Goal: Task Accomplishment & Management: Use online tool/utility

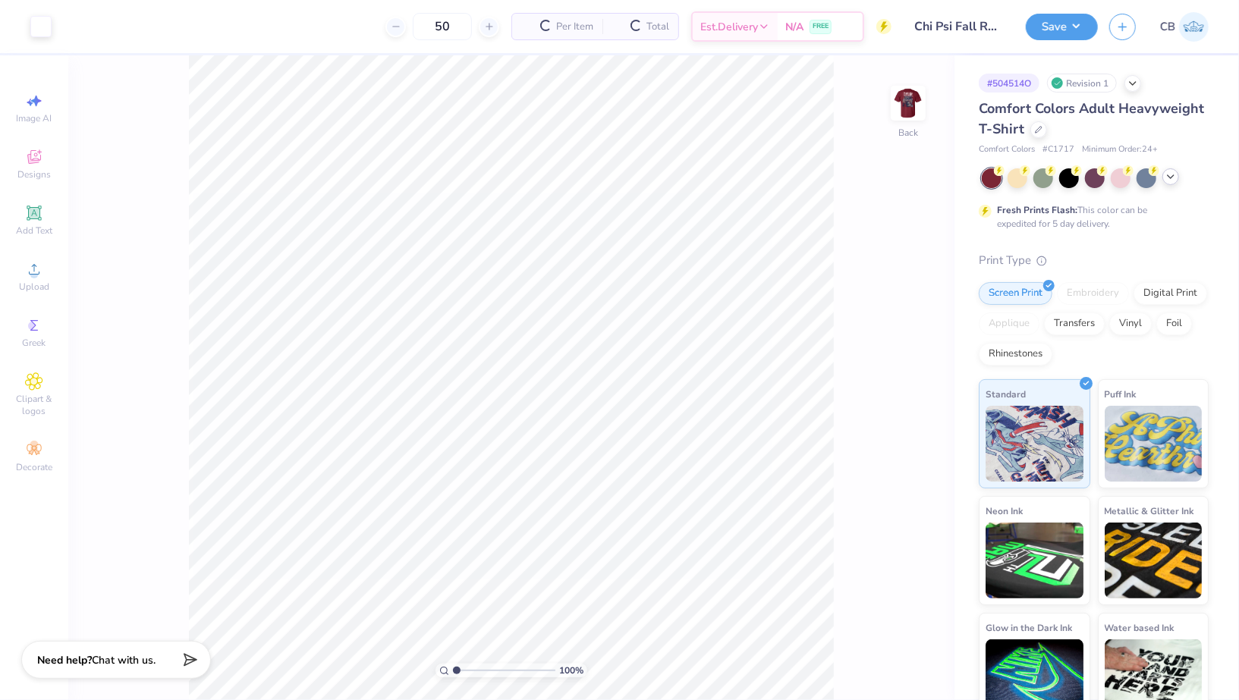
click at [1172, 170] on div at bounding box center [1170, 176] width 17 height 17
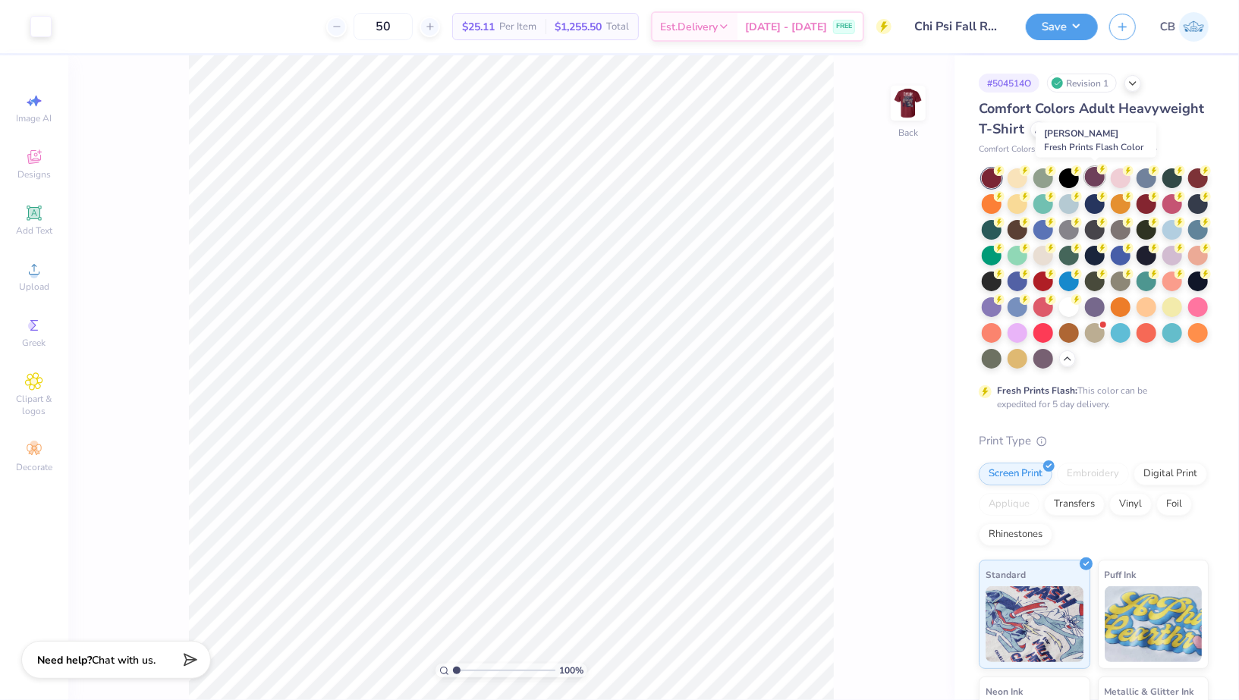
click at [1091, 174] on div at bounding box center [1095, 177] width 20 height 20
click at [1176, 176] on div at bounding box center [1172, 177] width 20 height 20
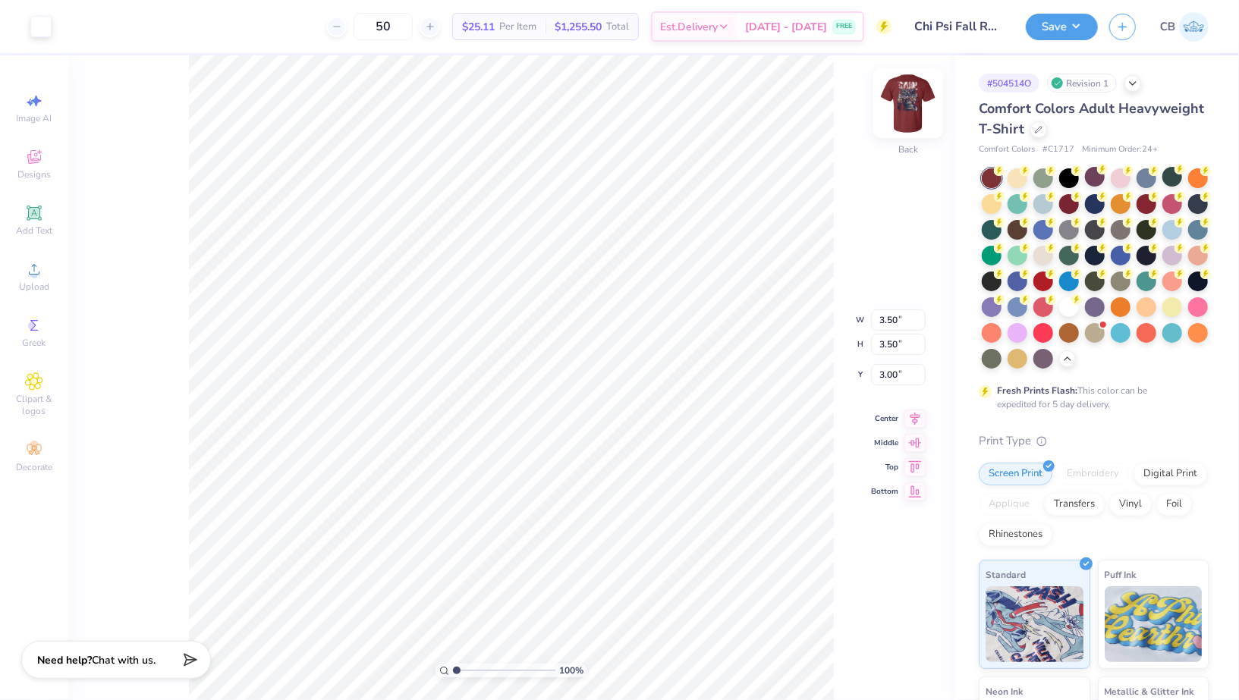
click at [893, 105] on img at bounding box center [908, 103] width 61 height 61
click at [907, 123] on div at bounding box center [908, 103] width 70 height 70
click at [1060, 30] on button "Save" at bounding box center [1061, 24] width 72 height 27
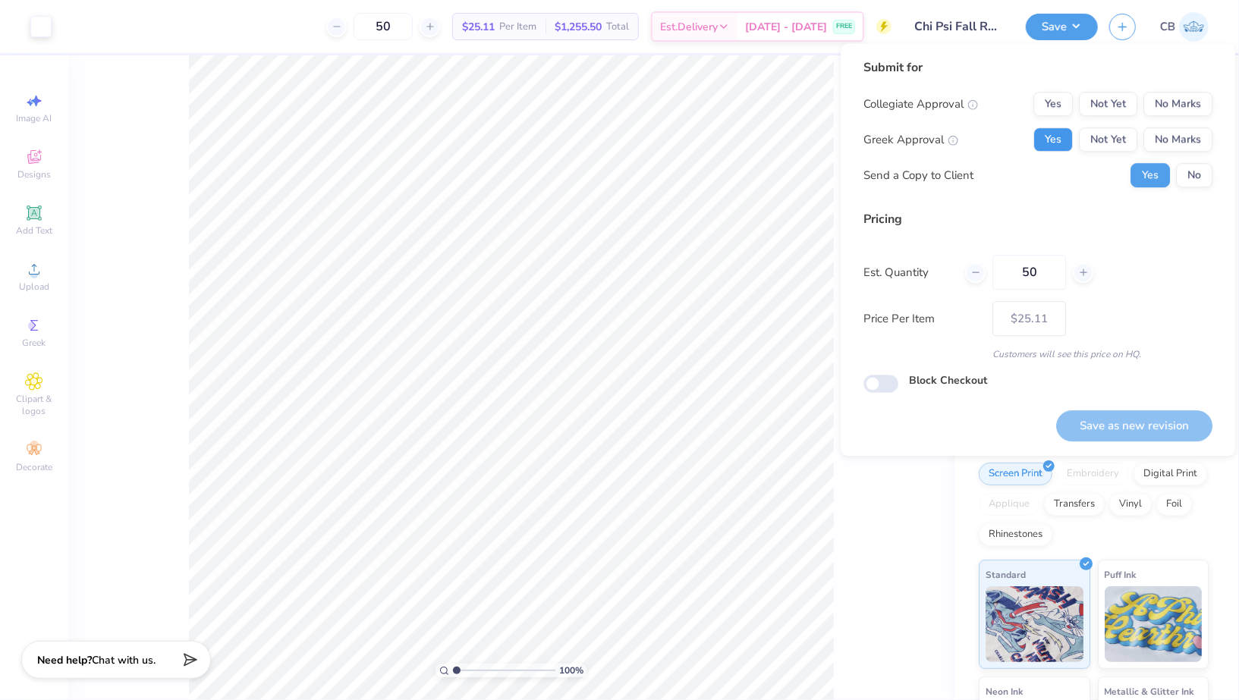
click at [1060, 129] on button "Yes" at bounding box center [1052, 139] width 39 height 24
click at [1195, 103] on button "No Marks" at bounding box center [1177, 104] width 69 height 24
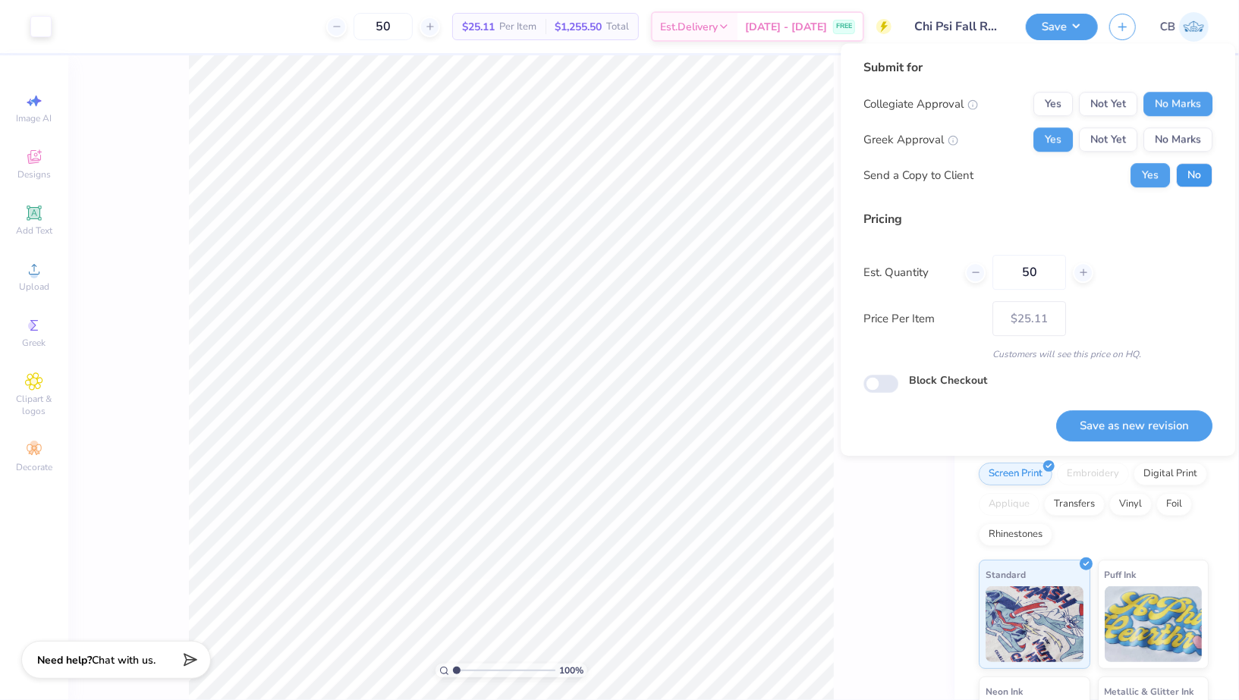
click at [1198, 186] on button "No" at bounding box center [1194, 175] width 36 height 24
click at [1098, 424] on button "Save as new revision" at bounding box center [1134, 425] width 156 height 31
type input "– –"
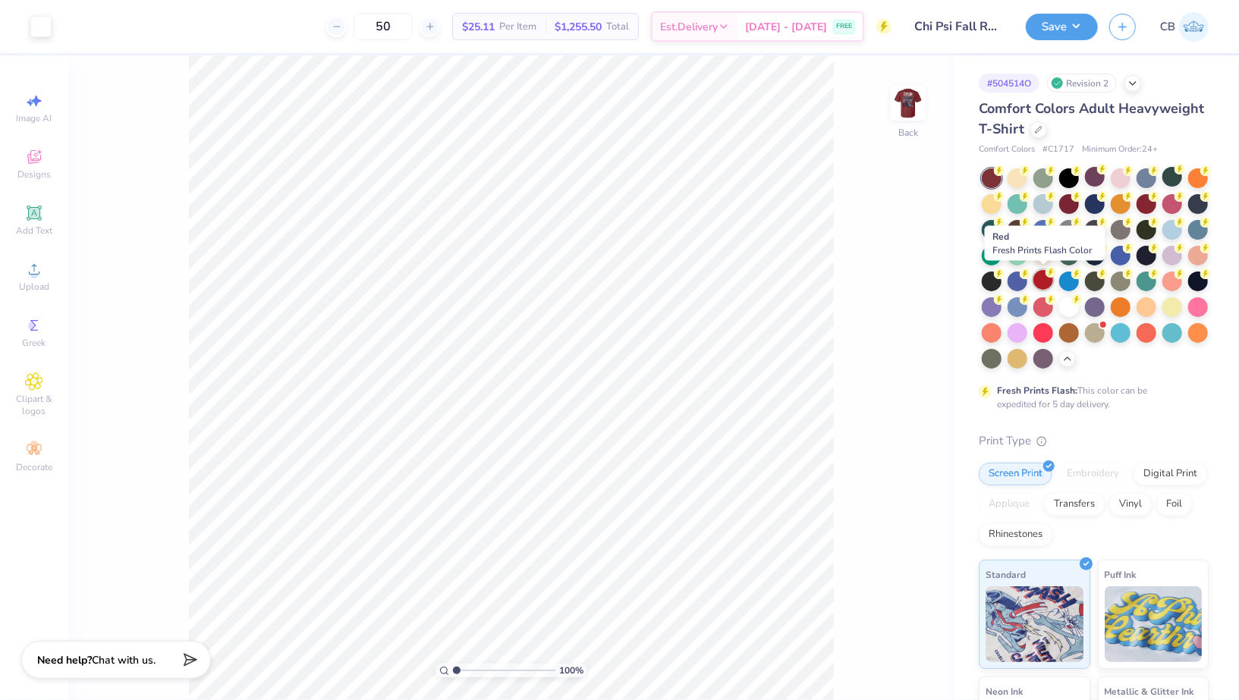
click at [1047, 282] on div at bounding box center [1043, 280] width 20 height 20
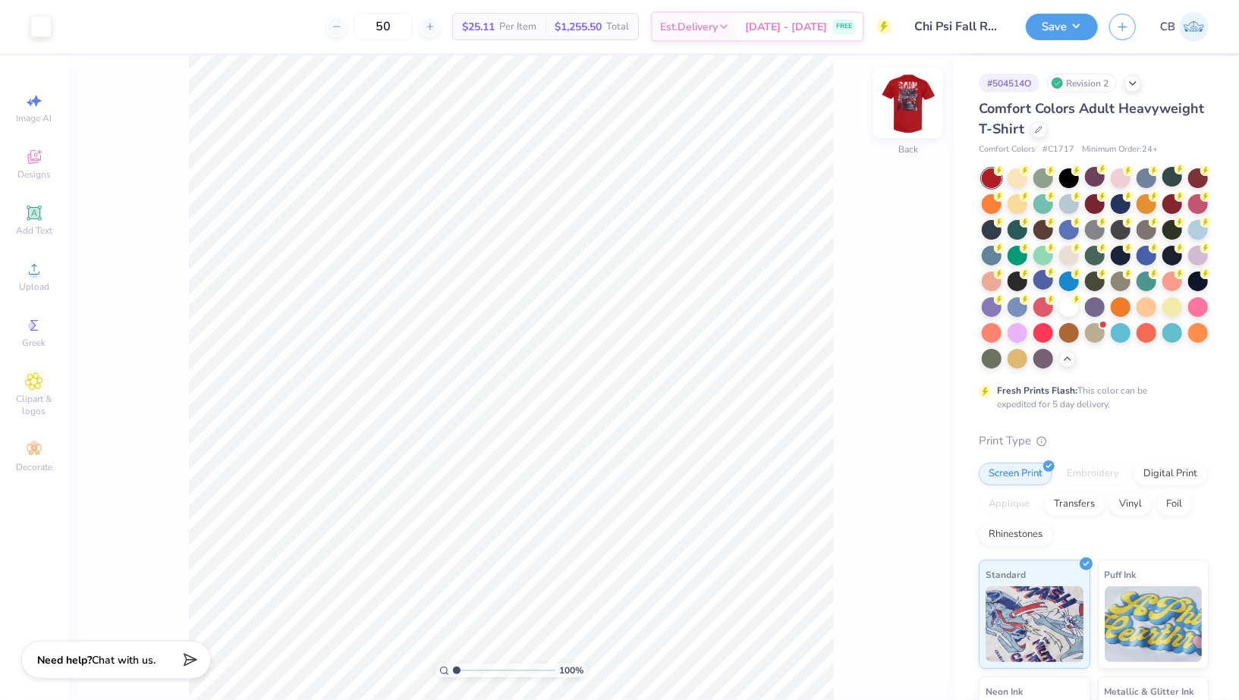
click at [911, 99] on img at bounding box center [908, 103] width 61 height 61
click at [1062, 34] on button "Save" at bounding box center [1061, 24] width 72 height 27
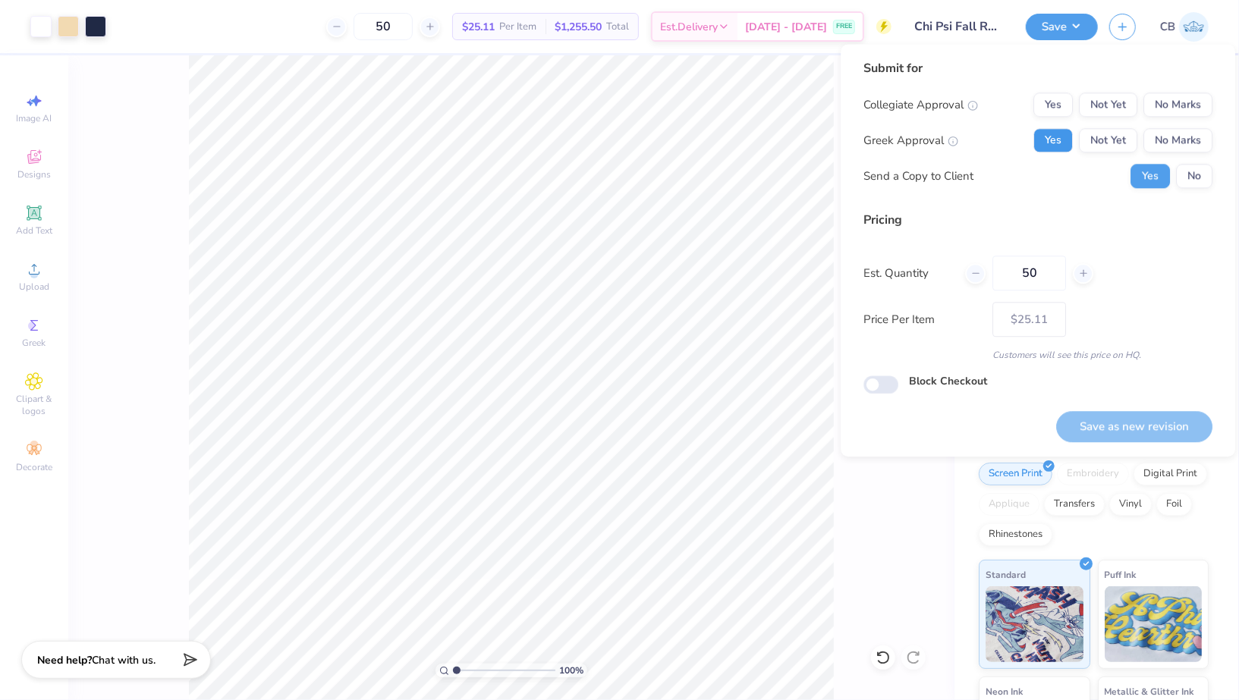
click at [1055, 139] on button "Yes" at bounding box center [1052, 140] width 39 height 24
click at [1188, 100] on button "No Marks" at bounding box center [1177, 105] width 69 height 24
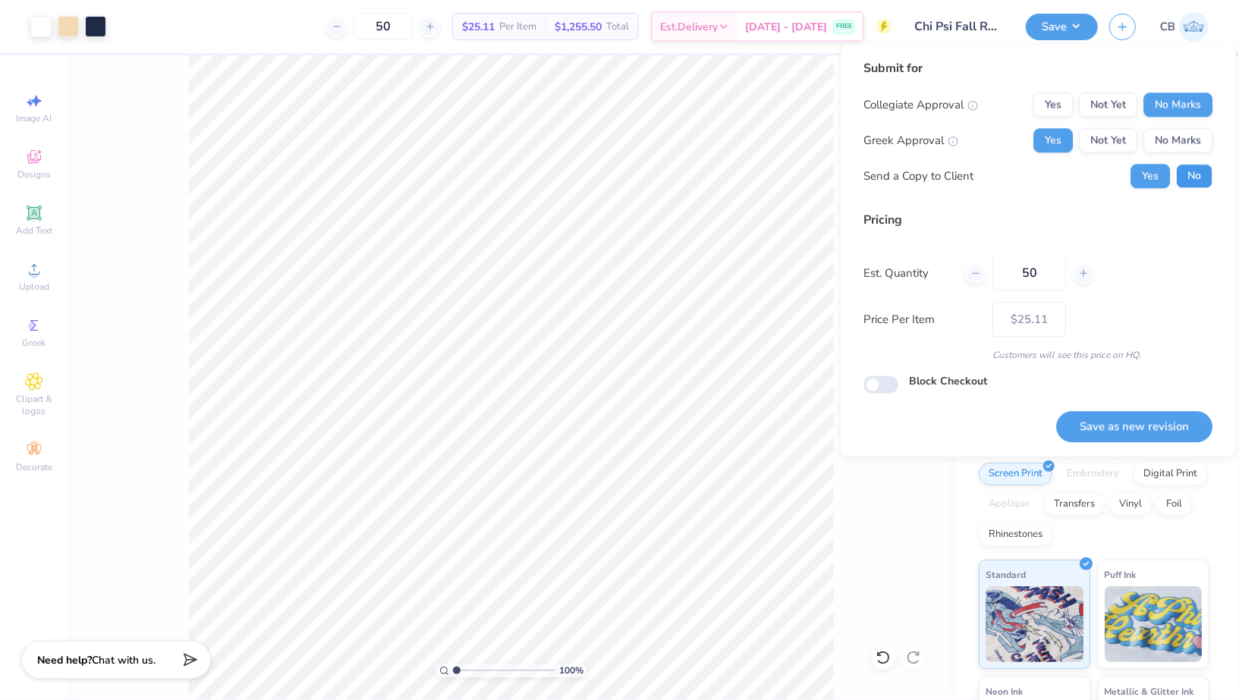
click at [1189, 177] on button "No" at bounding box center [1194, 176] width 36 height 24
click at [1113, 414] on button "Save as new revision" at bounding box center [1134, 426] width 156 height 31
type input "$25.11"
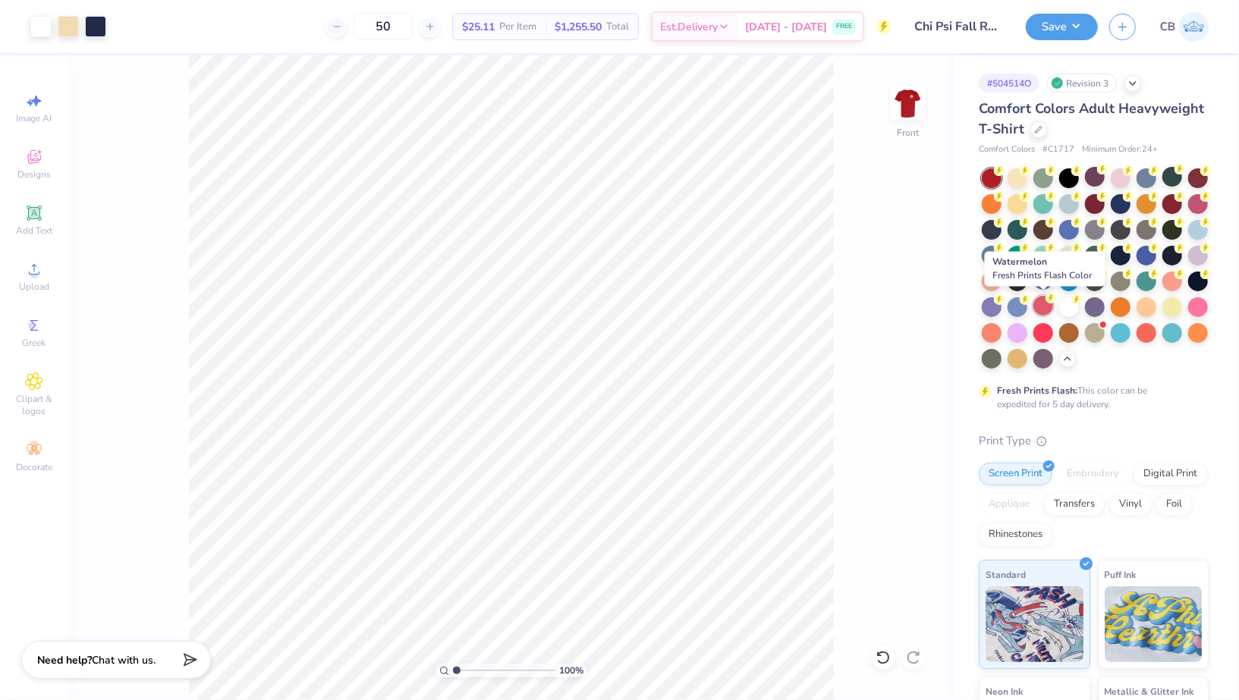
click at [1048, 306] on div at bounding box center [1043, 306] width 20 height 20
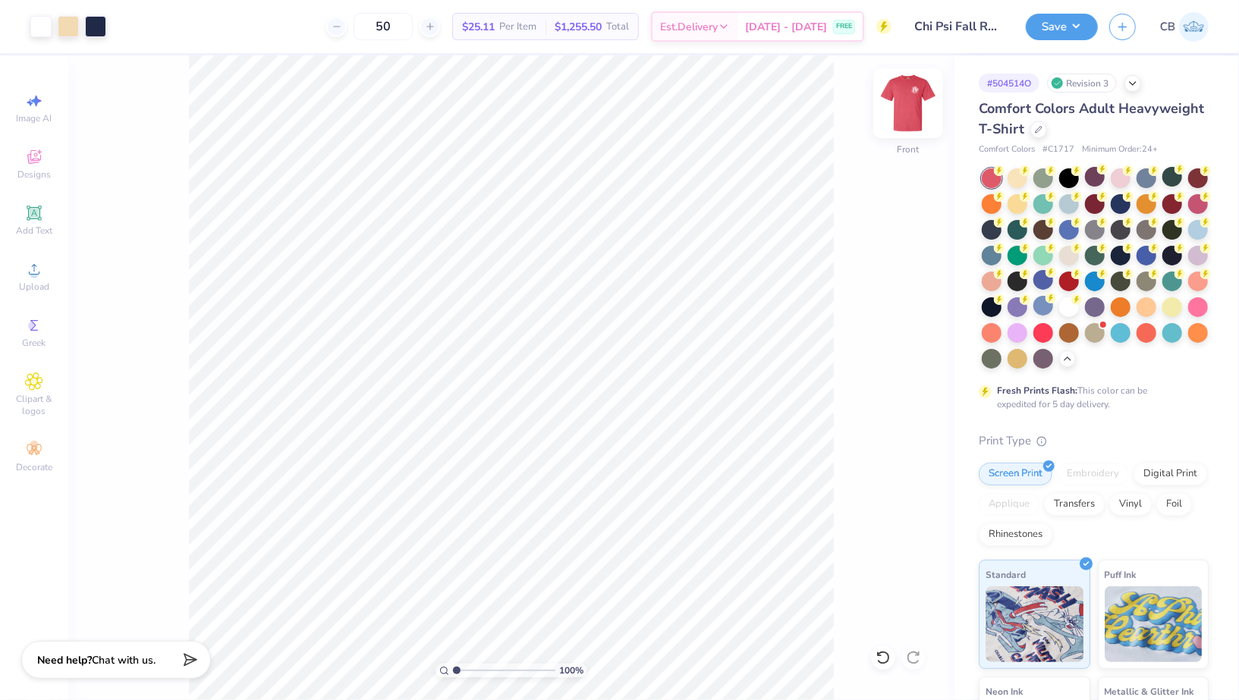
click at [908, 108] on img at bounding box center [908, 103] width 61 height 61
click at [908, 98] on img at bounding box center [908, 103] width 30 height 30
click at [1066, 21] on button "Save" at bounding box center [1061, 24] width 72 height 27
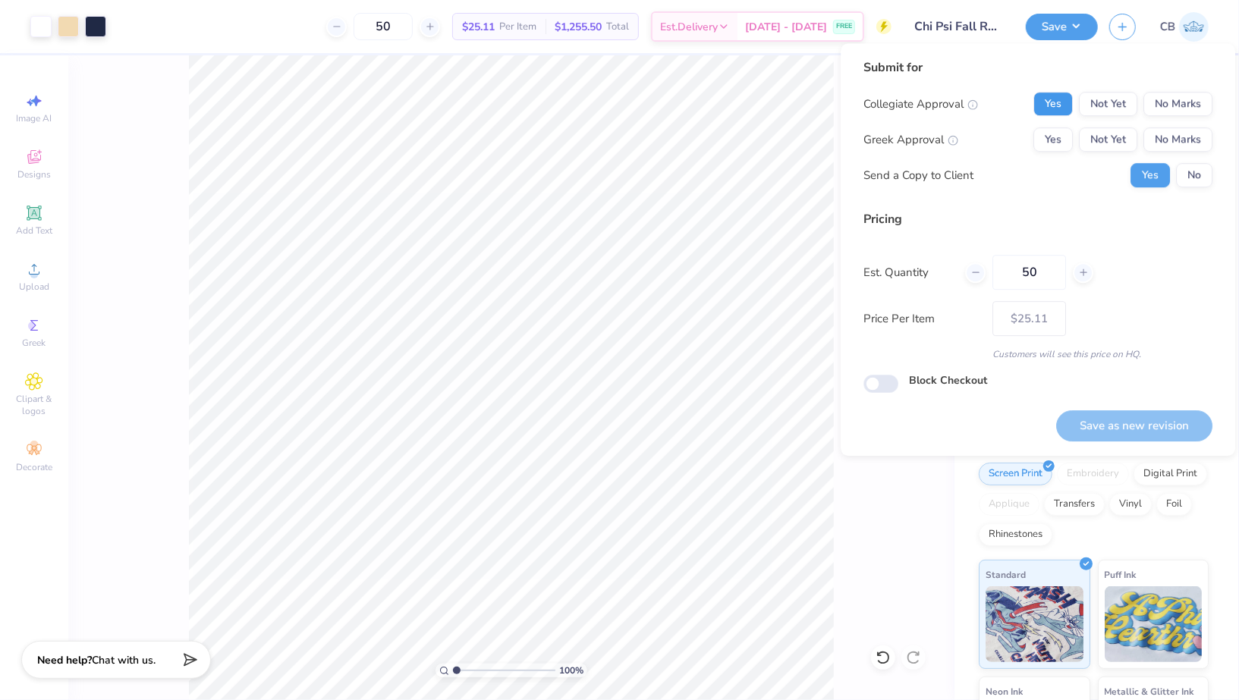
click at [1054, 103] on button "Yes" at bounding box center [1052, 104] width 39 height 24
click at [1057, 152] on button "Yes" at bounding box center [1052, 139] width 39 height 24
click at [1173, 181] on div "Yes No" at bounding box center [1171, 175] width 82 height 24
click at [1193, 176] on button "No" at bounding box center [1194, 175] width 36 height 24
click at [1083, 429] on button "Save as new revision" at bounding box center [1134, 425] width 156 height 31
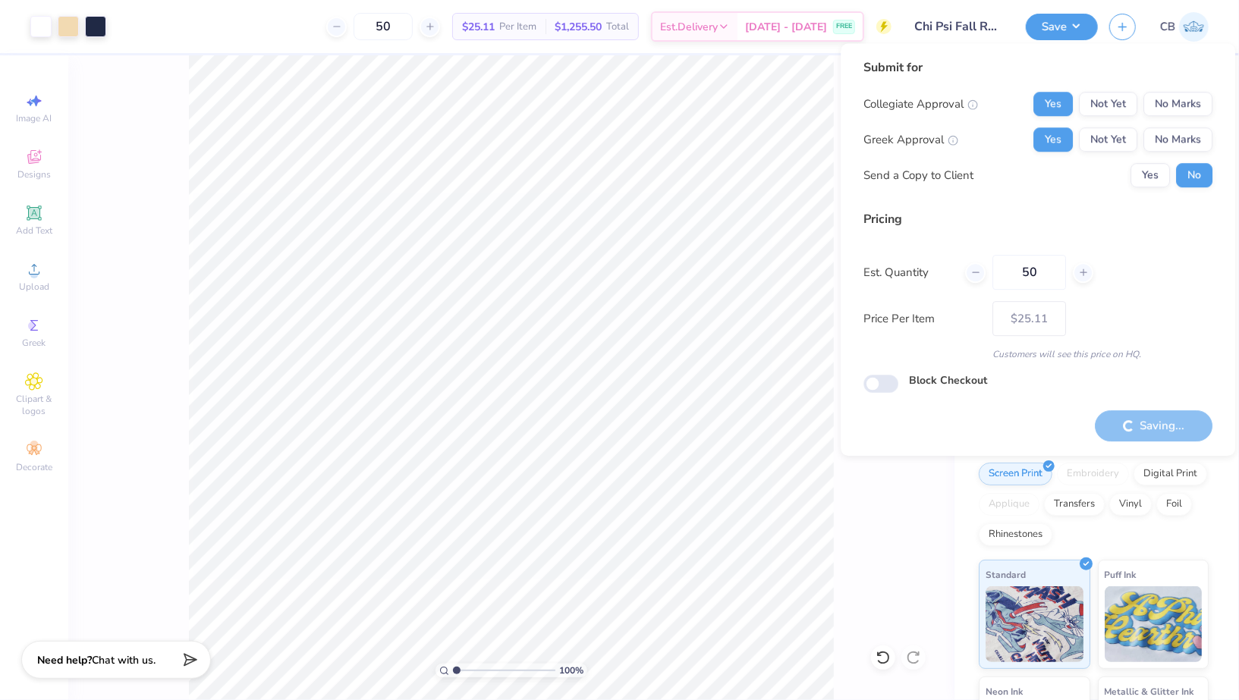
type input "– –"
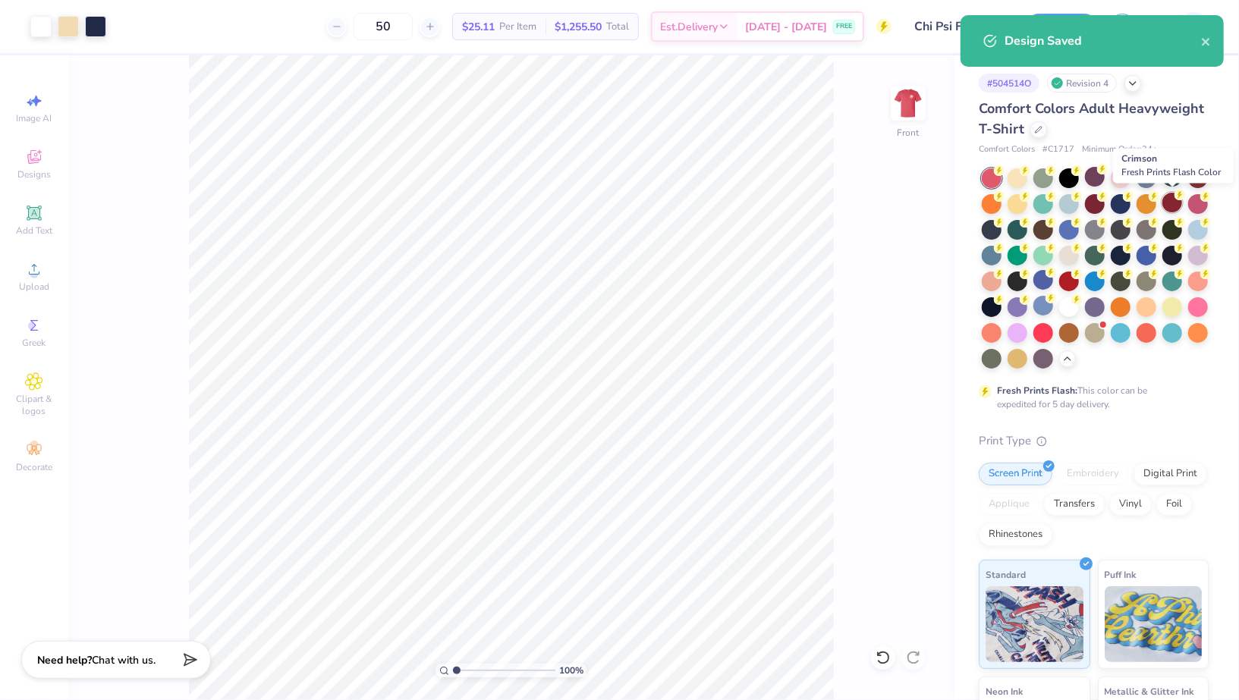
click at [1168, 199] on div at bounding box center [1172, 203] width 20 height 20
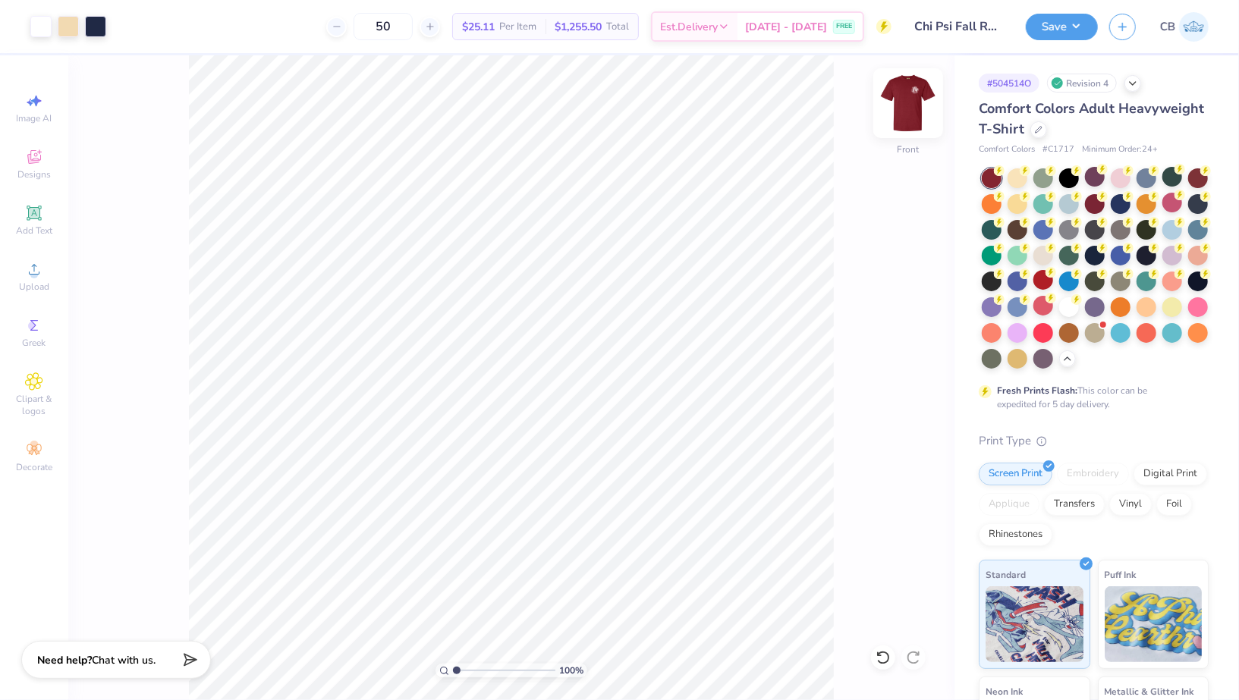
click at [921, 121] on img at bounding box center [908, 103] width 61 height 61
click at [1154, 322] on div at bounding box center [1146, 332] width 20 height 20
